Goal: Task Accomplishment & Management: Use online tool/utility

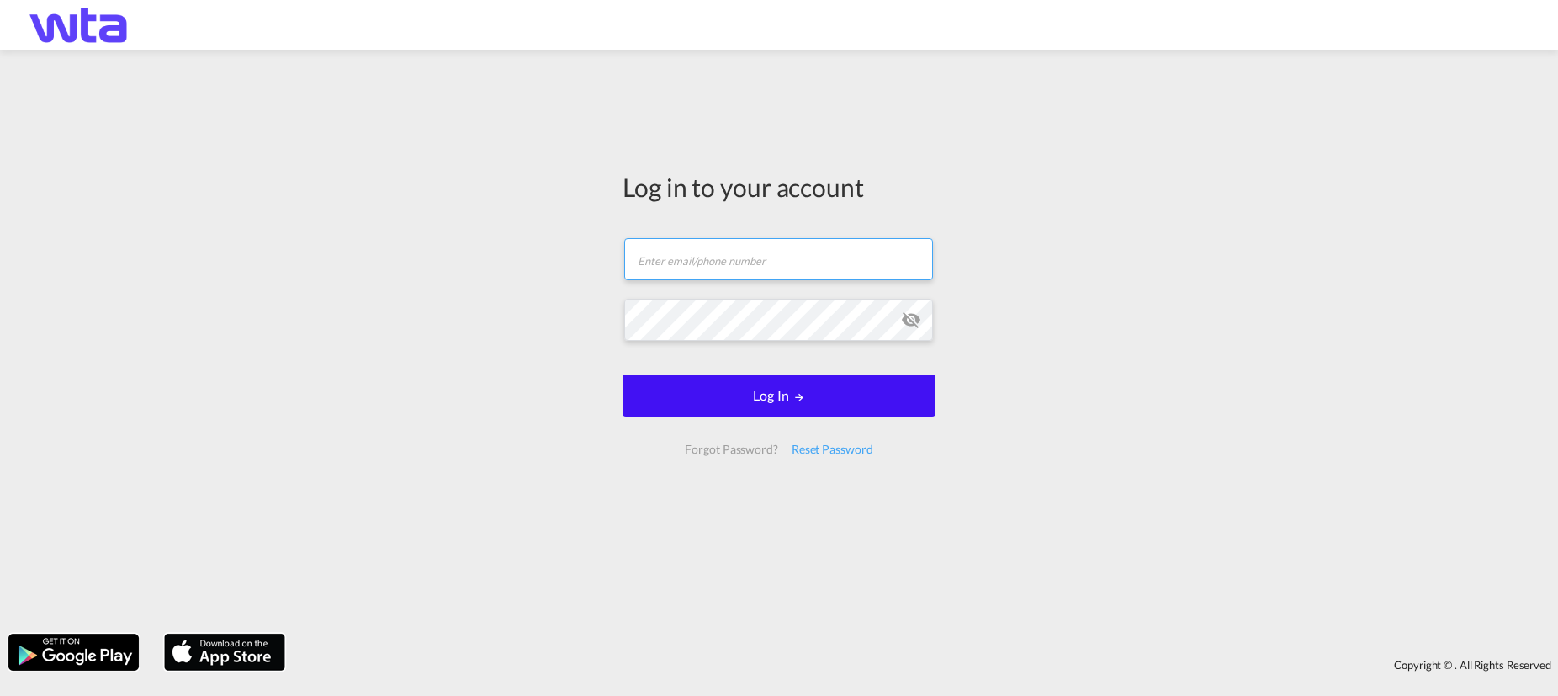
type input "[PERSON_NAME][EMAIL_ADDRESS][PERSON_NAME][DOMAIN_NAME]"
click at [814, 398] on button "Log In" at bounding box center [778, 395] width 313 height 42
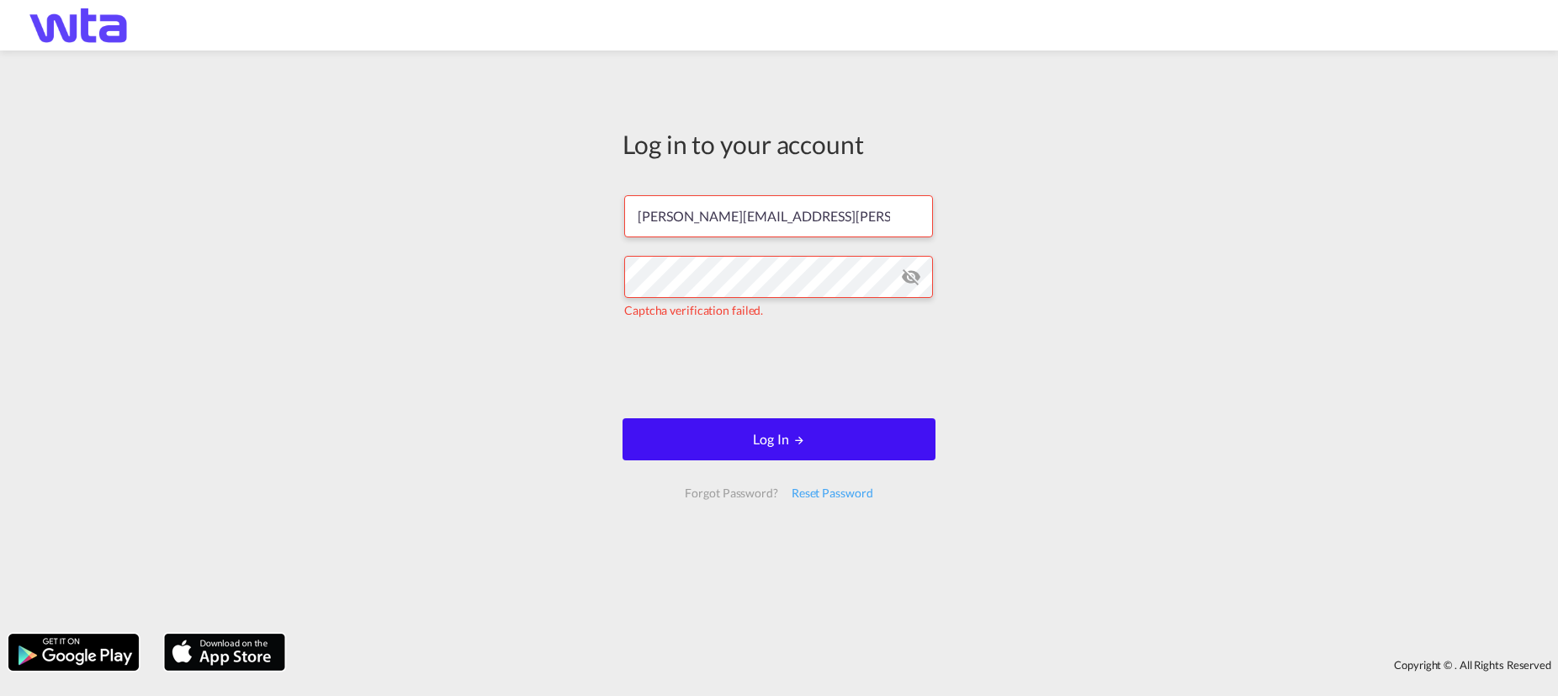
click at [750, 439] on button "Log In" at bounding box center [778, 439] width 313 height 42
